Goal: Check status

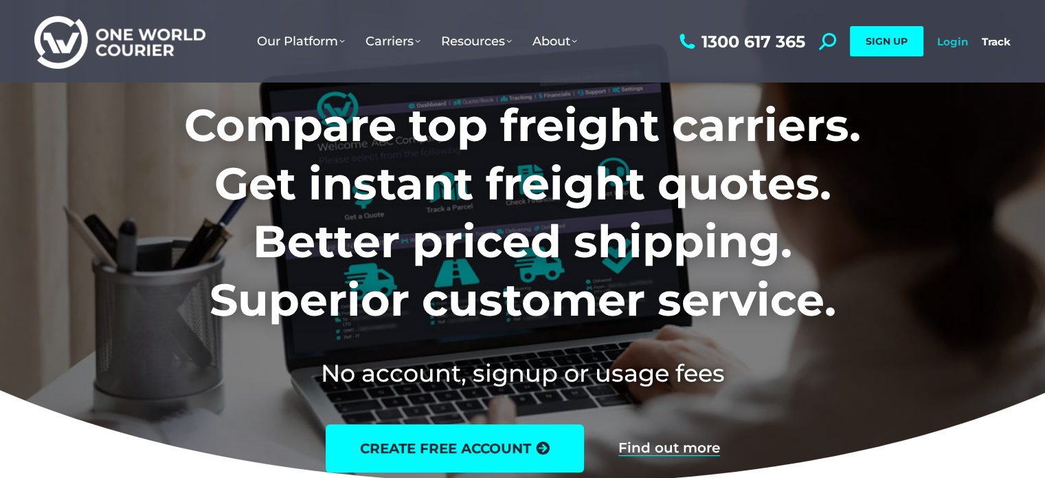
click at [950, 41] on link "Login" at bounding box center [952, 41] width 31 height 13
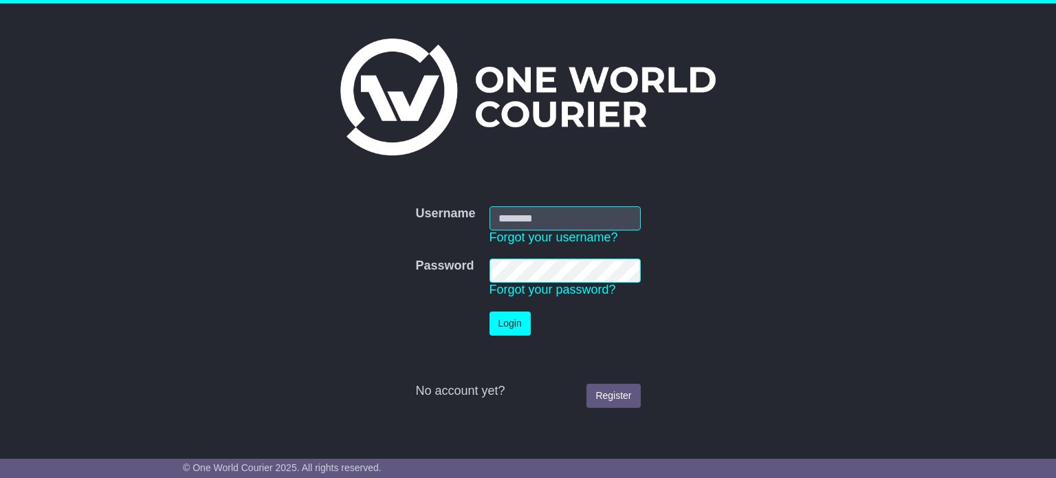
type input "**********"
click at [514, 329] on button "Login" at bounding box center [509, 323] width 41 height 24
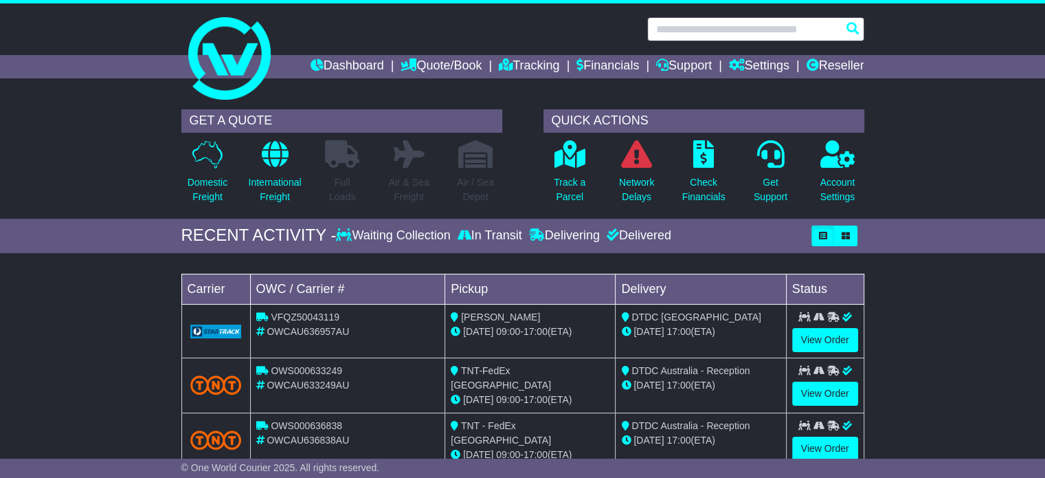
click at [677, 31] on input "text" at bounding box center [755, 29] width 217 height 24
paste input "**********"
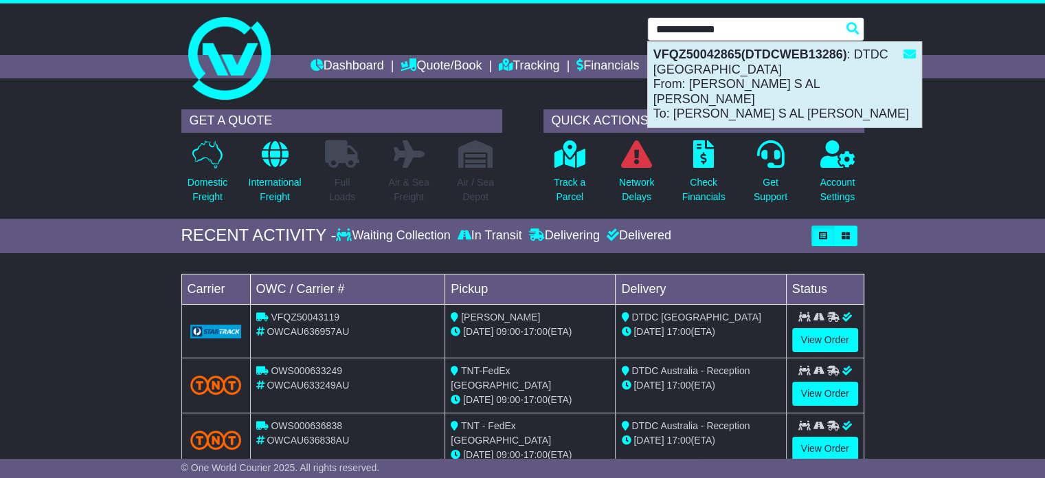
click at [770, 78] on div "VFQZ50042865(DTDCWEB13286) : DTDC Australia From: ASMAHAN MATOOQ S AL SAFWAN To…" at bounding box center [785, 84] width 274 height 85
type input "**********"
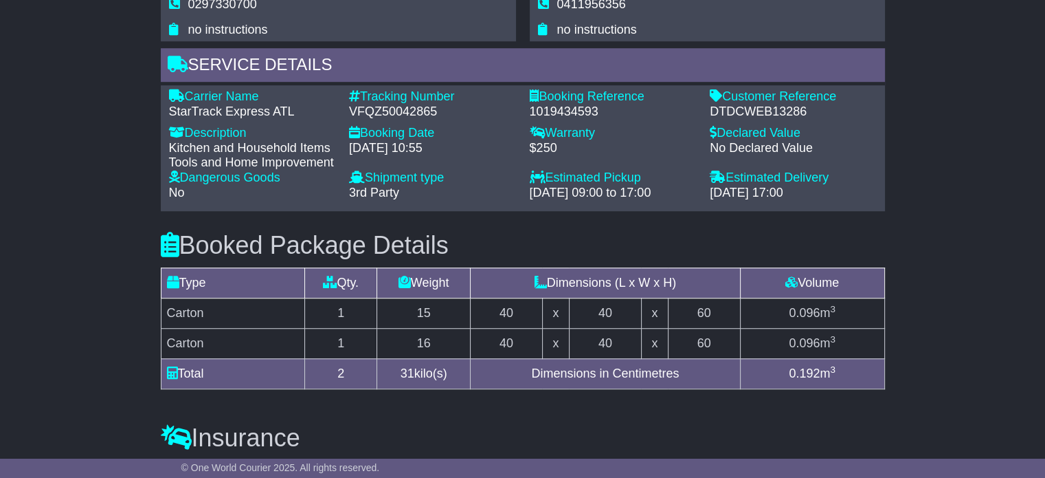
scroll to position [962, 0]
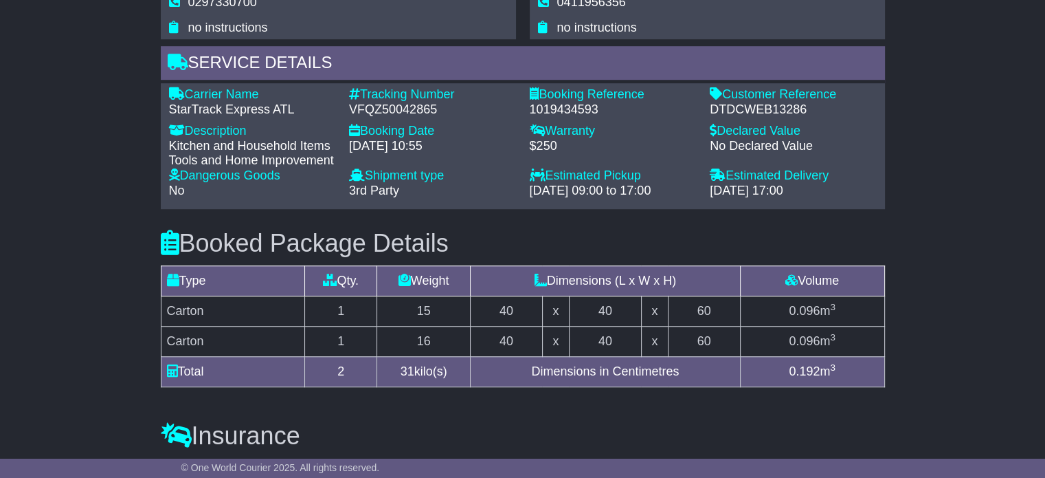
click at [408, 104] on div "VFQZ50042865" at bounding box center [432, 109] width 167 height 15
copy div "VFQZ50042865"
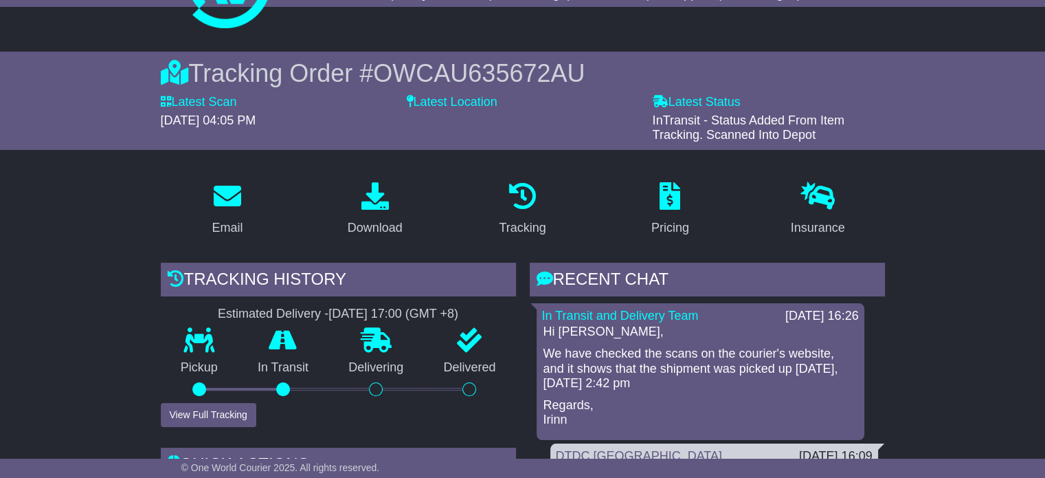
scroll to position [69, 0]
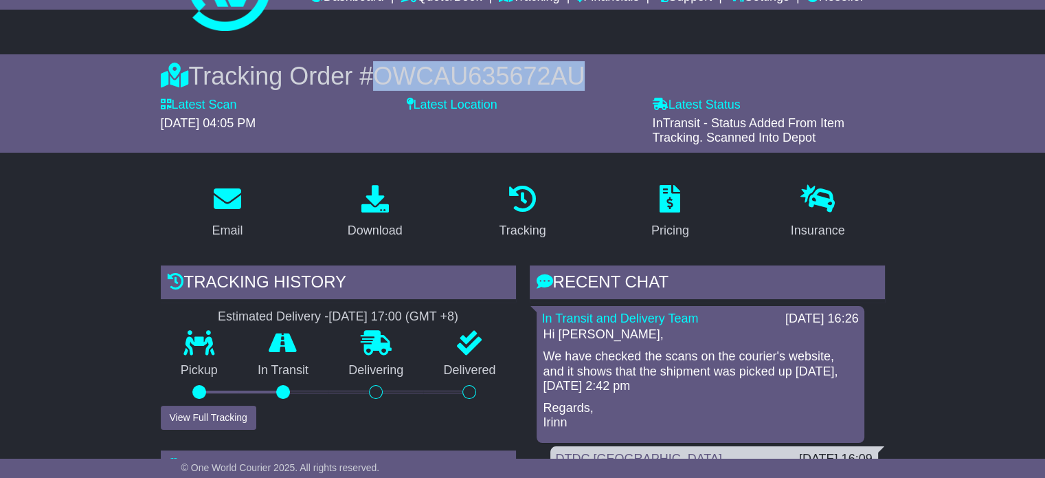
drag, startPoint x: 387, startPoint y: 71, endPoint x: 588, endPoint y: 76, distance: 201.4
click at [585, 76] on span "OWCAU635672AU" at bounding box center [479, 76] width 212 height 28
copy span "OWCAU635672AU"
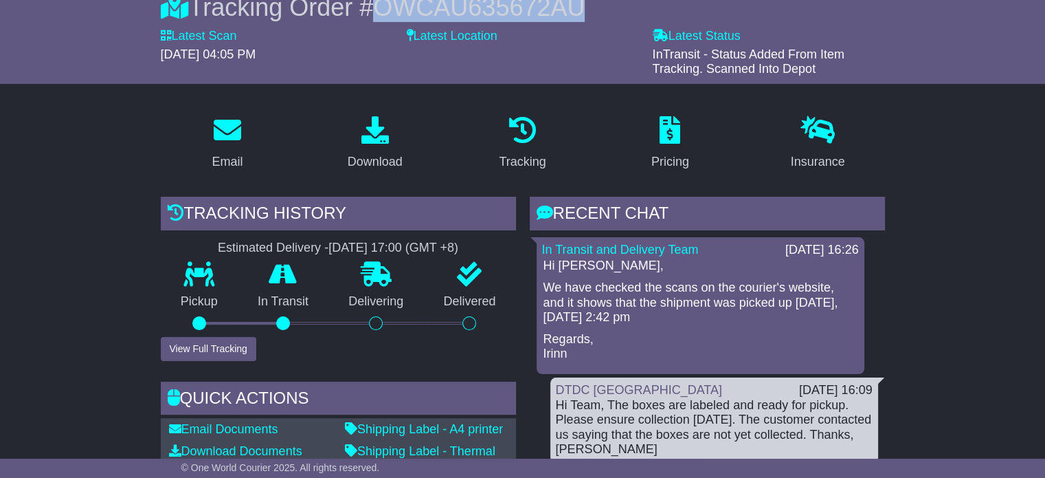
scroll to position [0, 0]
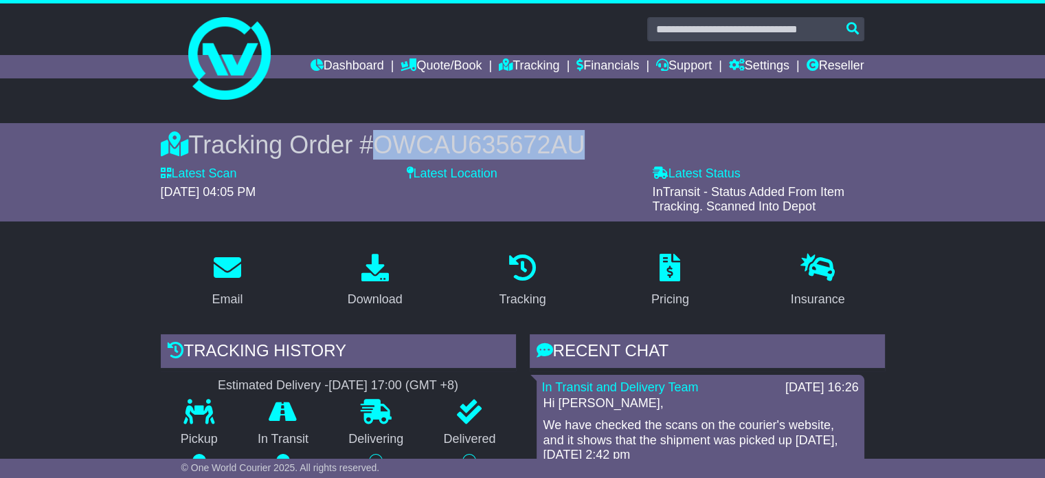
copy span "OWCAU635672AU"
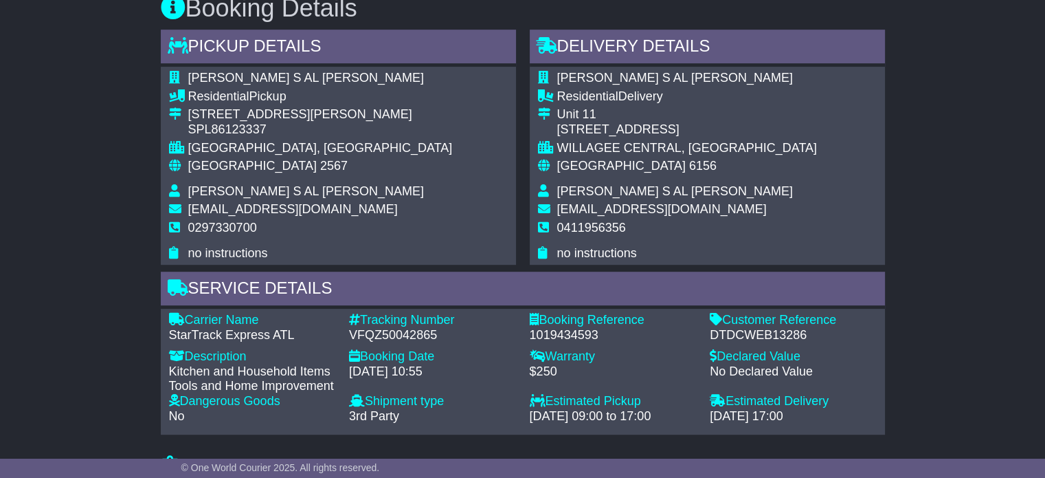
scroll to position [825, 0]
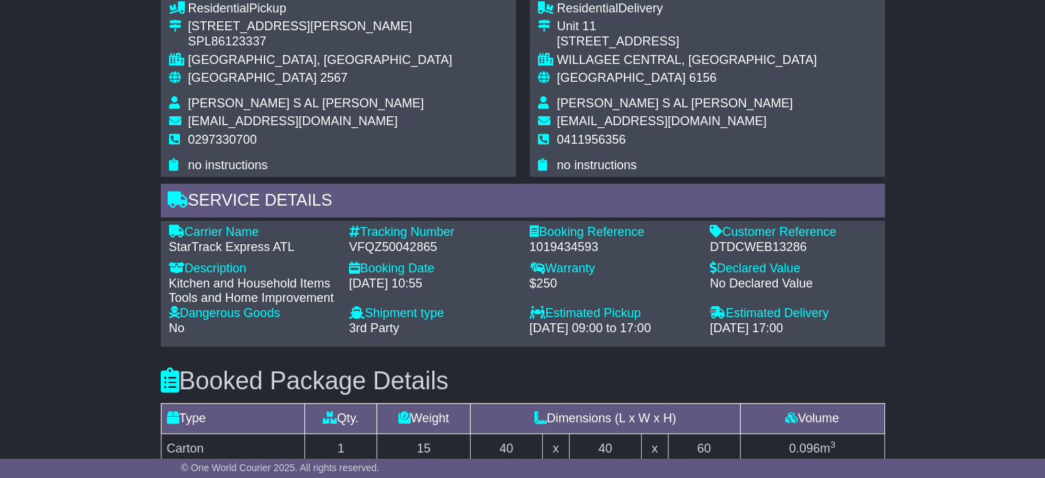
click at [405, 246] on div "VFQZ50042865" at bounding box center [432, 247] width 167 height 15
click at [405, 245] on div "VFQZ50042865" at bounding box center [432, 247] width 167 height 15
copy div "VFQZ50042865"
